Goal: Find specific page/section: Find specific page/section

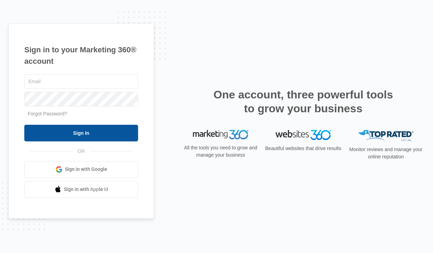
type input "[EMAIL_ADDRESS][PERSON_NAME][DOMAIN_NAME]"
click at [55, 129] on input "Sign In" at bounding box center [81, 133] width 114 height 17
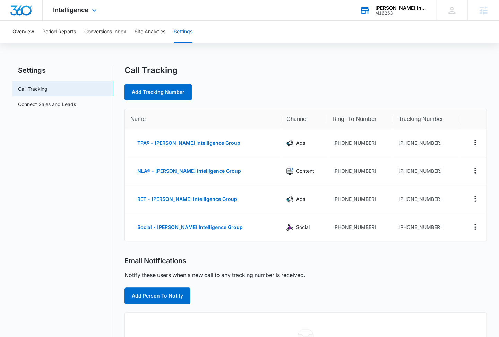
click at [388, 11] on div "M16263" at bounding box center [400, 13] width 51 height 5
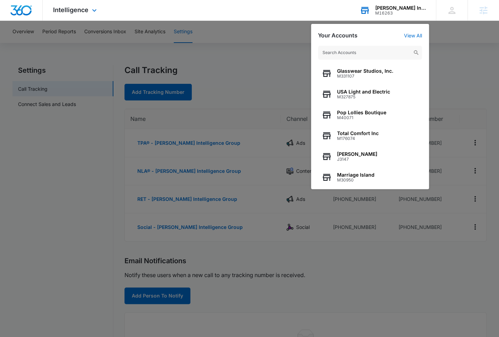
click at [343, 51] on input "text" at bounding box center [370, 53] width 104 height 14
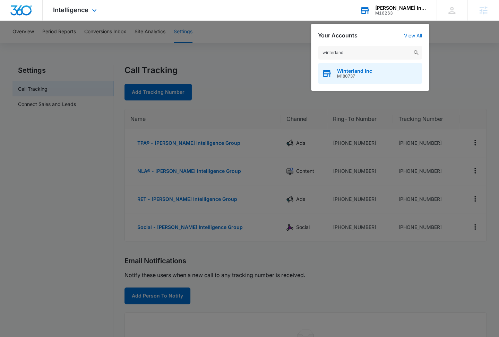
type input "winterland"
click at [362, 75] on span "M180737" at bounding box center [354, 76] width 35 height 5
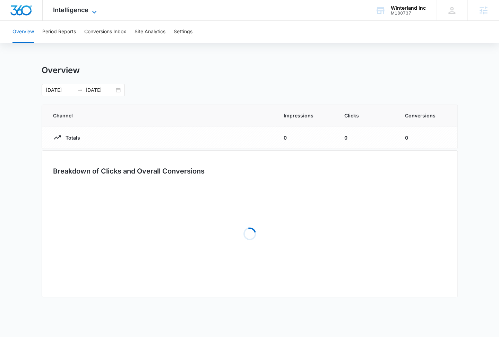
click at [87, 12] on span "Intelligence" at bounding box center [70, 9] width 35 height 7
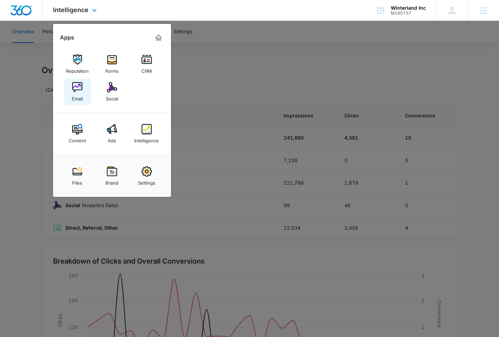
click at [81, 101] on div "Email" at bounding box center [77, 97] width 11 height 9
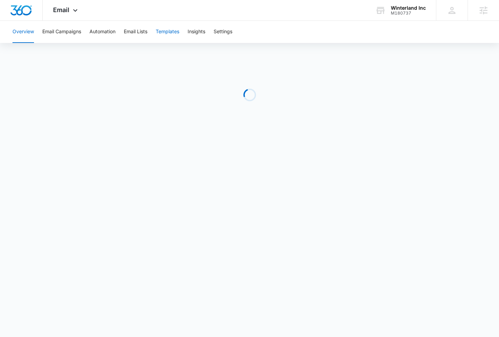
click at [167, 38] on button "Templates" at bounding box center [168, 32] width 24 height 22
